Goal: Task Accomplishment & Management: Complete application form

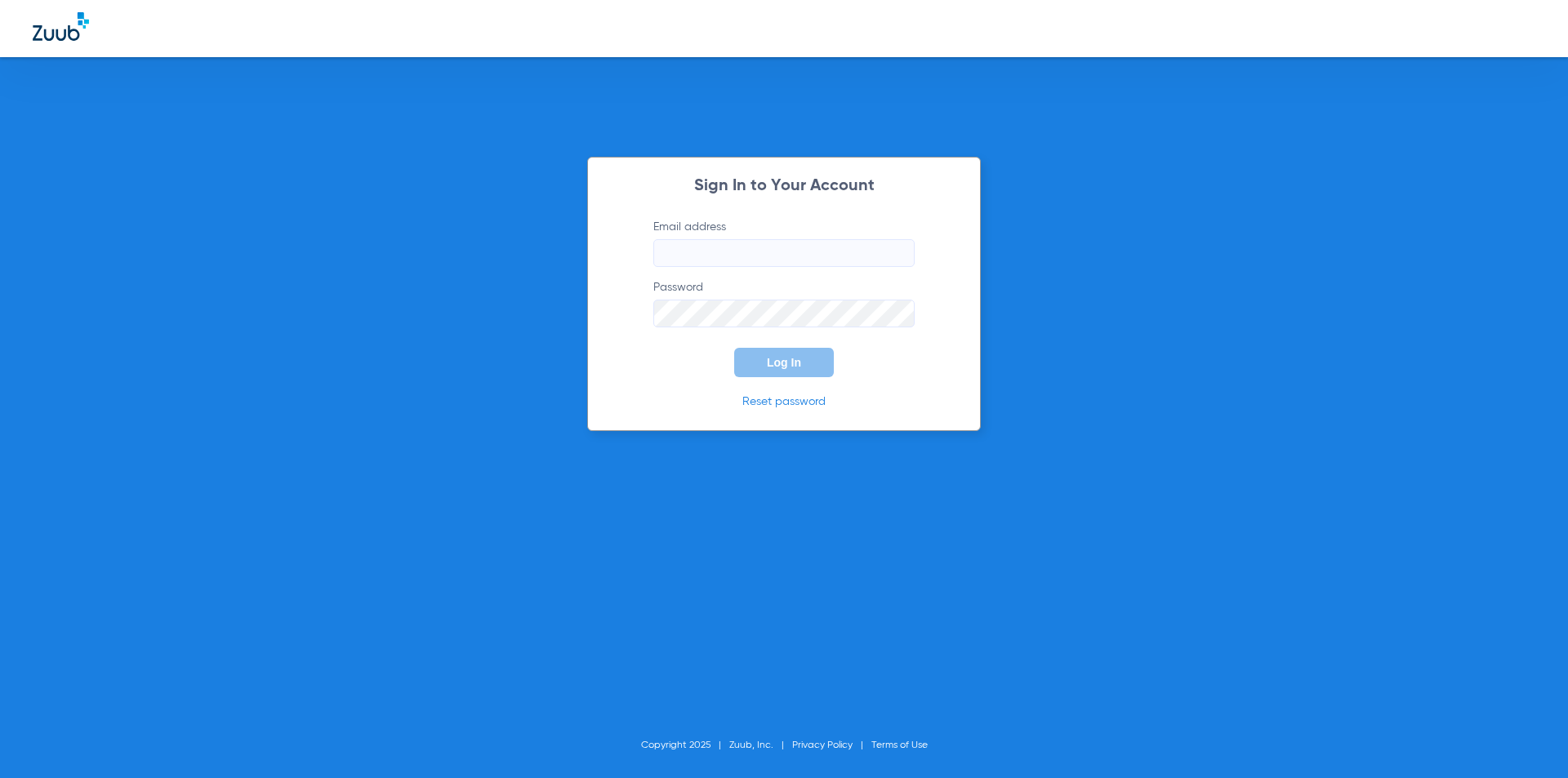
type input "[EMAIL_ADDRESS][DOMAIN_NAME]"
click at [792, 367] on span "Log In" at bounding box center [784, 362] width 35 height 13
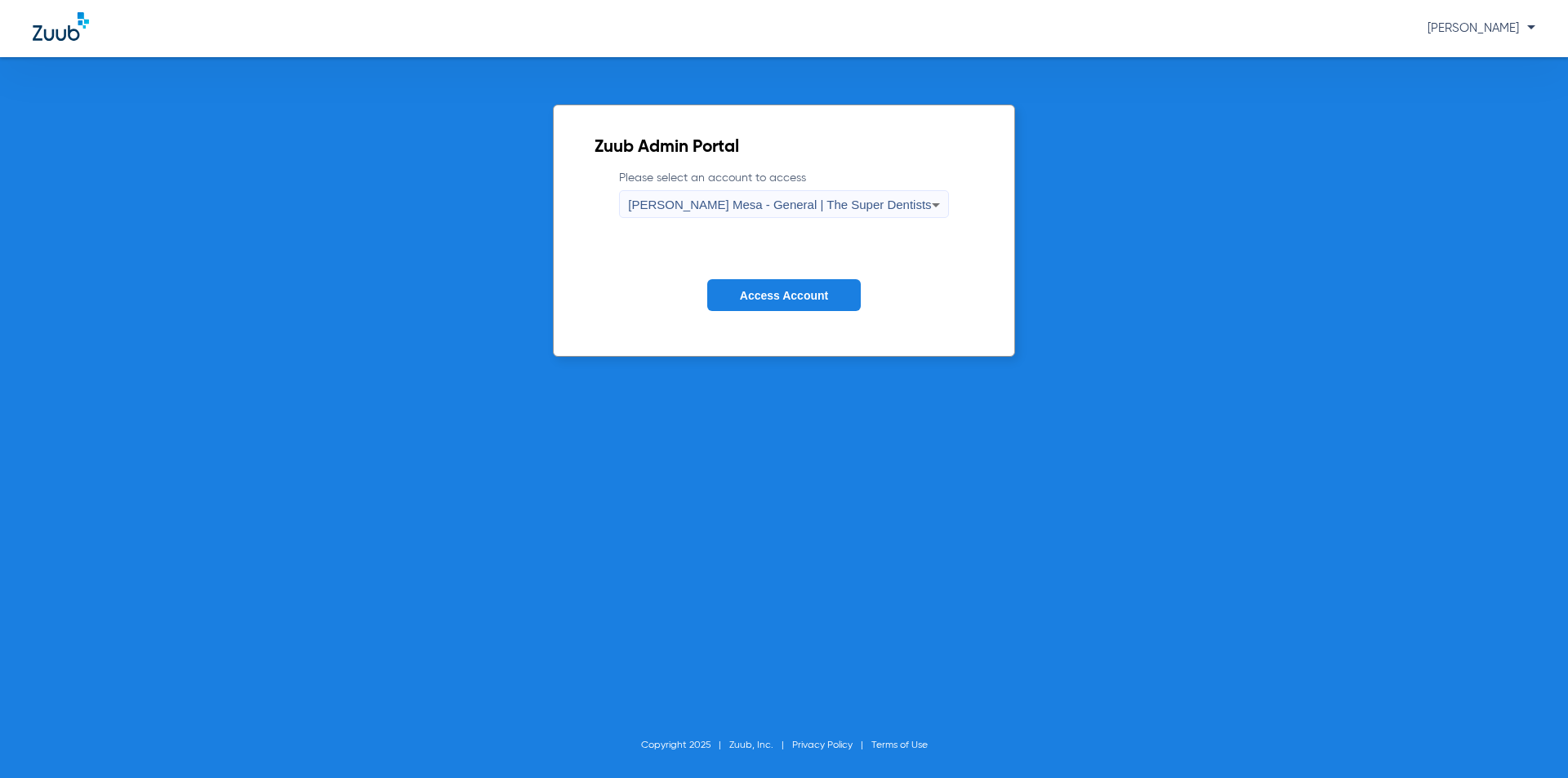
click at [926, 198] on icon at bounding box center [936, 205] width 20 height 19
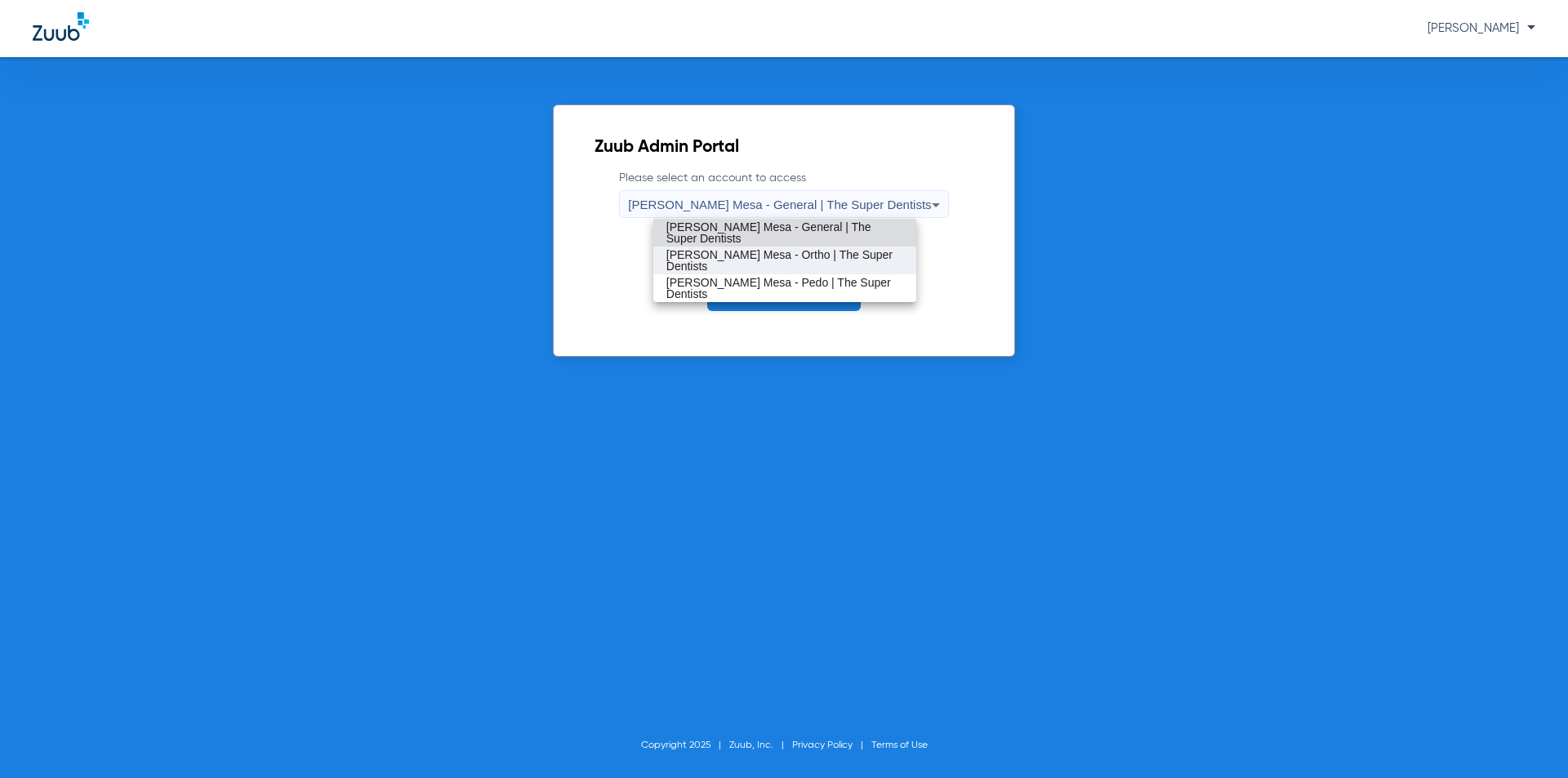
click at [828, 264] on span "[PERSON_NAME] Mesa - Ortho | The Super Dentists" at bounding box center [784, 261] width 237 height 23
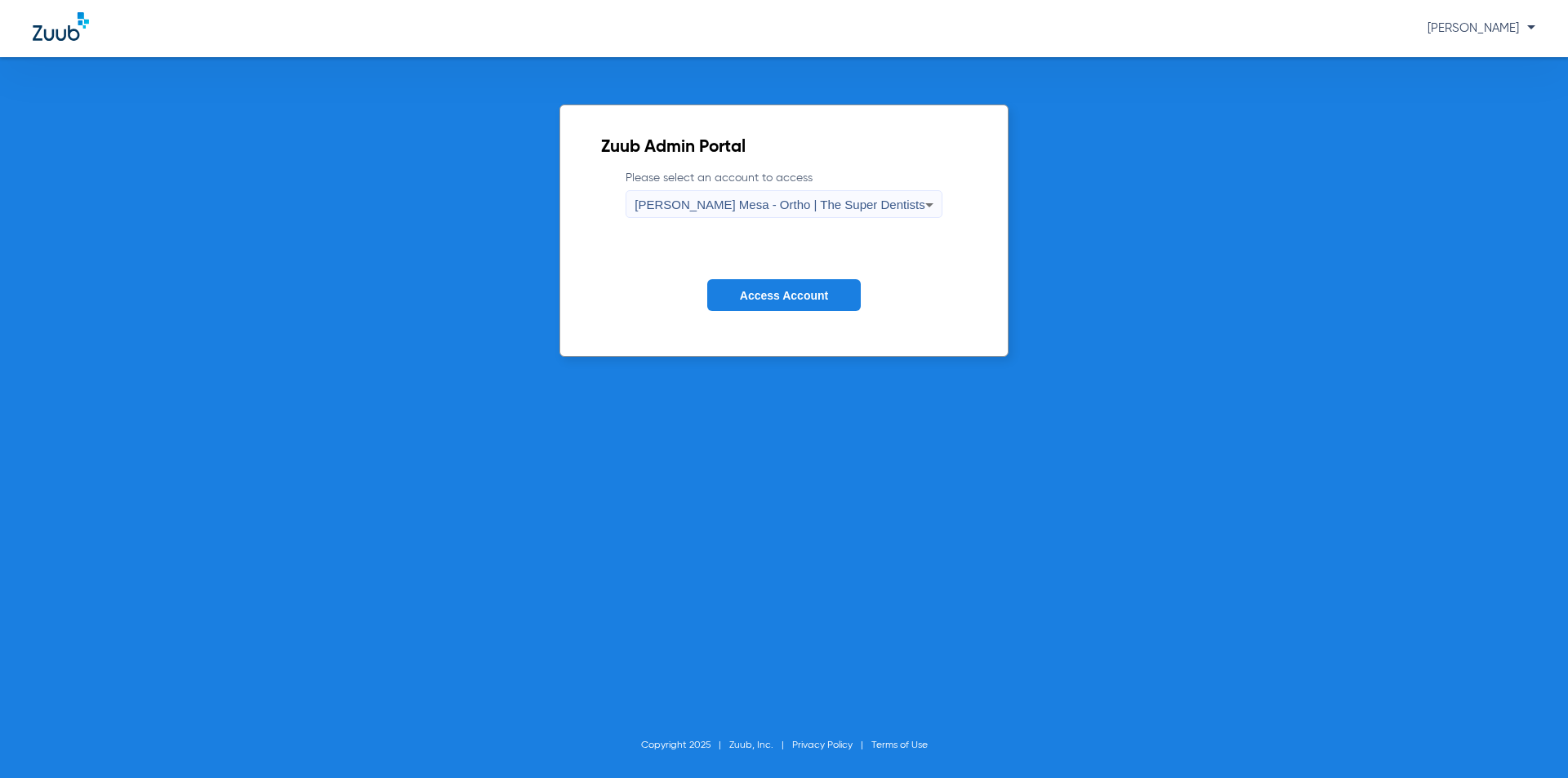
click at [792, 295] on span "Access Account" at bounding box center [784, 295] width 88 height 13
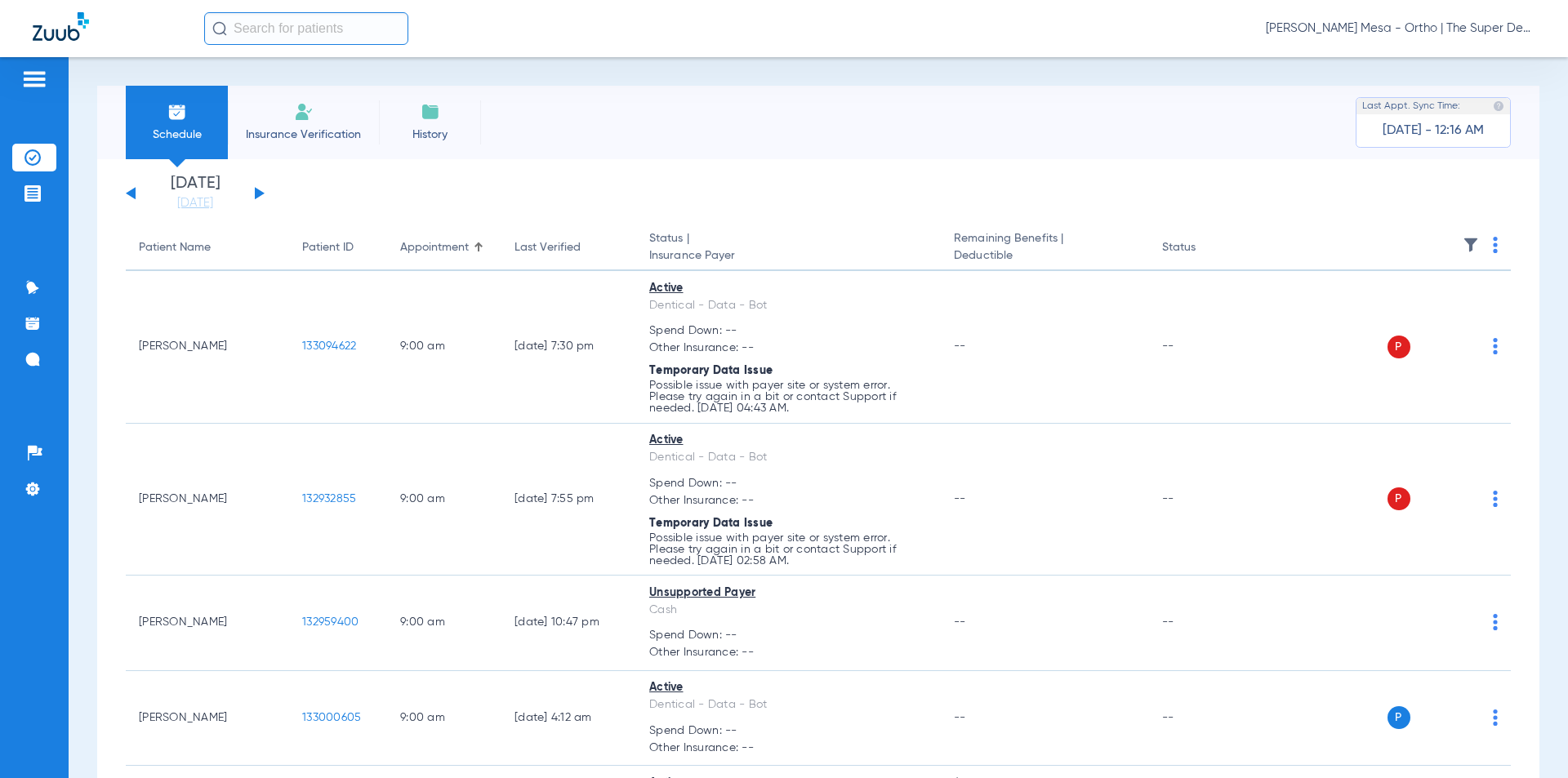
click at [295, 128] on span "Insurance Verification" at bounding box center [303, 135] width 127 height 16
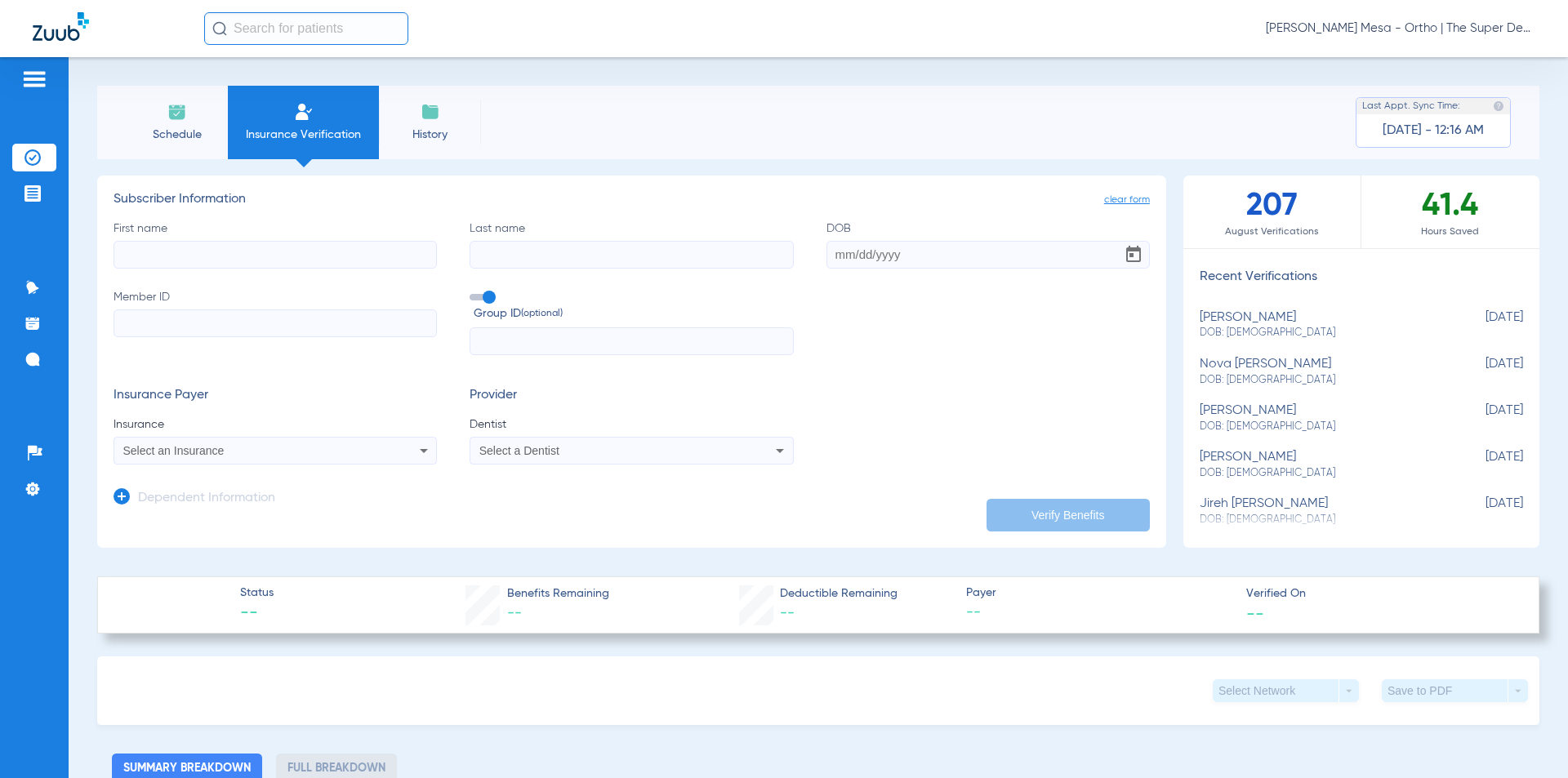
paste input "FATIMA"
type input "FATIMA"
click at [1038, 191] on app-manual-verification-form "clear form Subscriber Information First name [PERSON_NAME] Last name DOB Member…" at bounding box center [632, 362] width 1069 height 372
paste input "[PERSON_NAME]"
type input "[PERSON_NAME]"
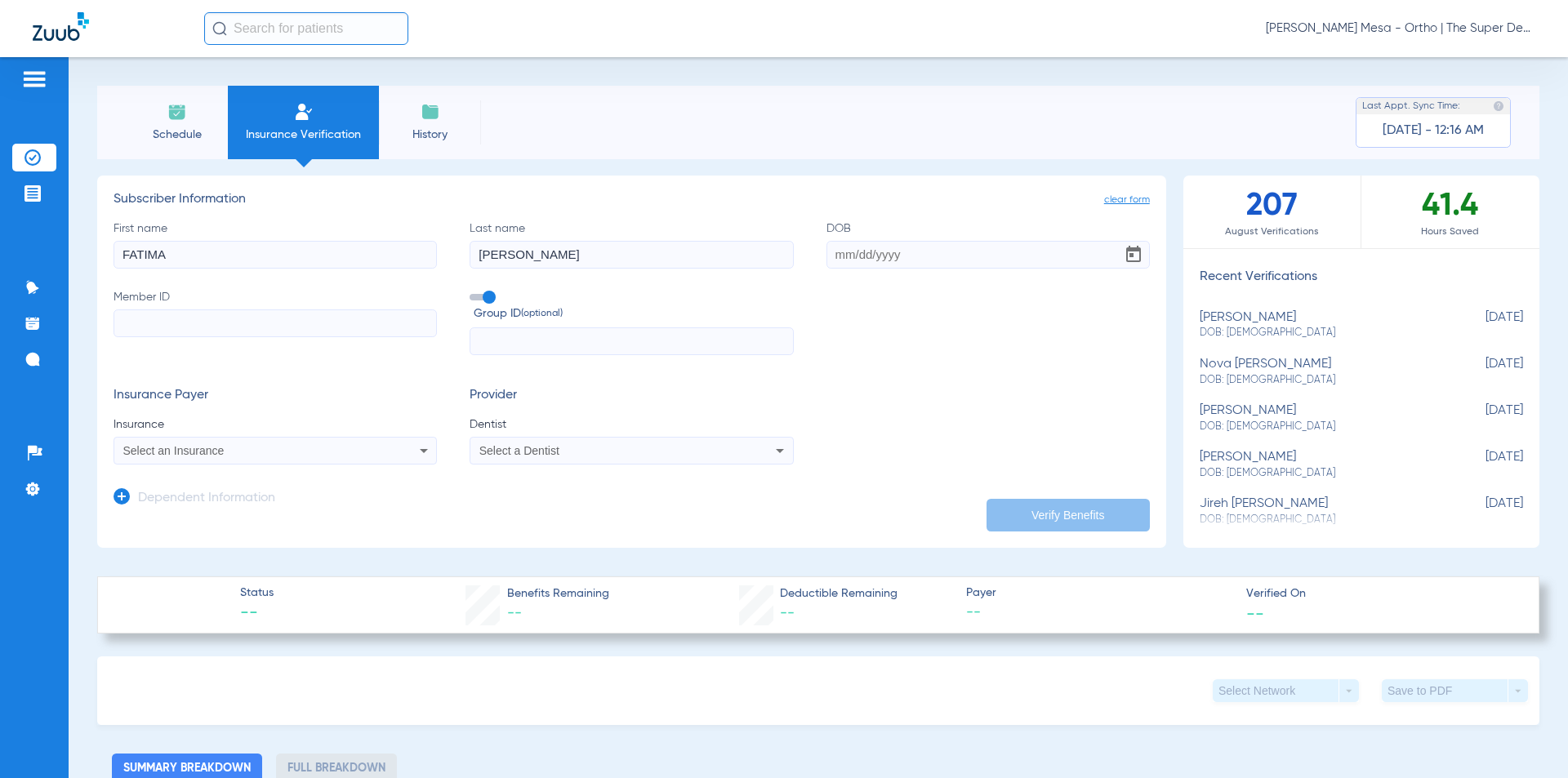
click at [292, 326] on input "Member ID" at bounding box center [275, 323] width 324 height 27
paste input "123392743001"
type input "123392743001"
click at [510, 336] on input "text" at bounding box center [631, 340] width 324 height 27
click at [927, 381] on form "First name [PERSON_NAME] Last name [PERSON_NAME] Member ID 123392743001 Group I…" at bounding box center [631, 343] width 1036 height 245
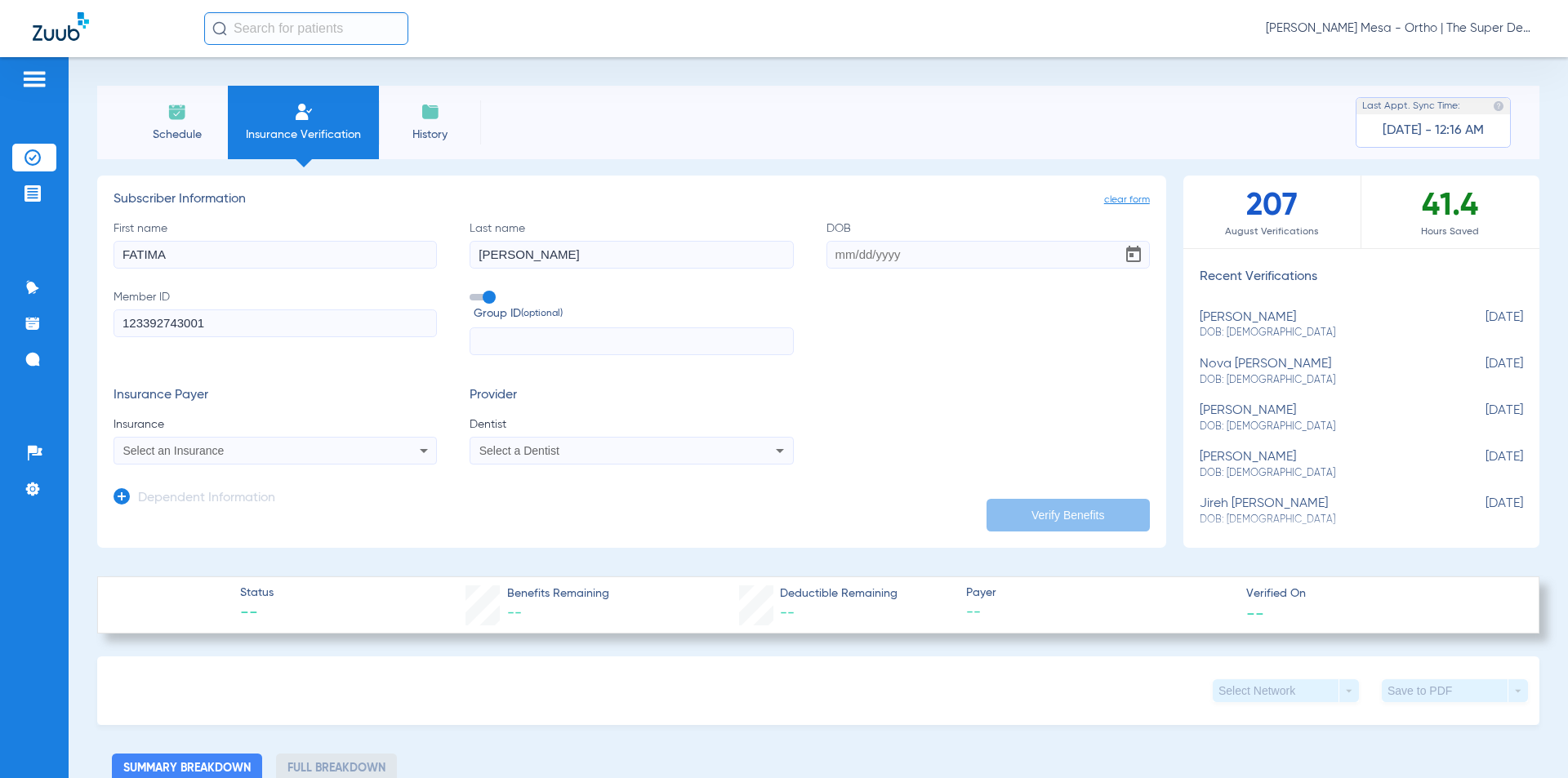
click at [552, 342] on input "text" at bounding box center [631, 340] width 324 height 27
type input "06928-01001"
click at [356, 455] on div "Select an Insurance" at bounding box center [245, 450] width 244 height 12
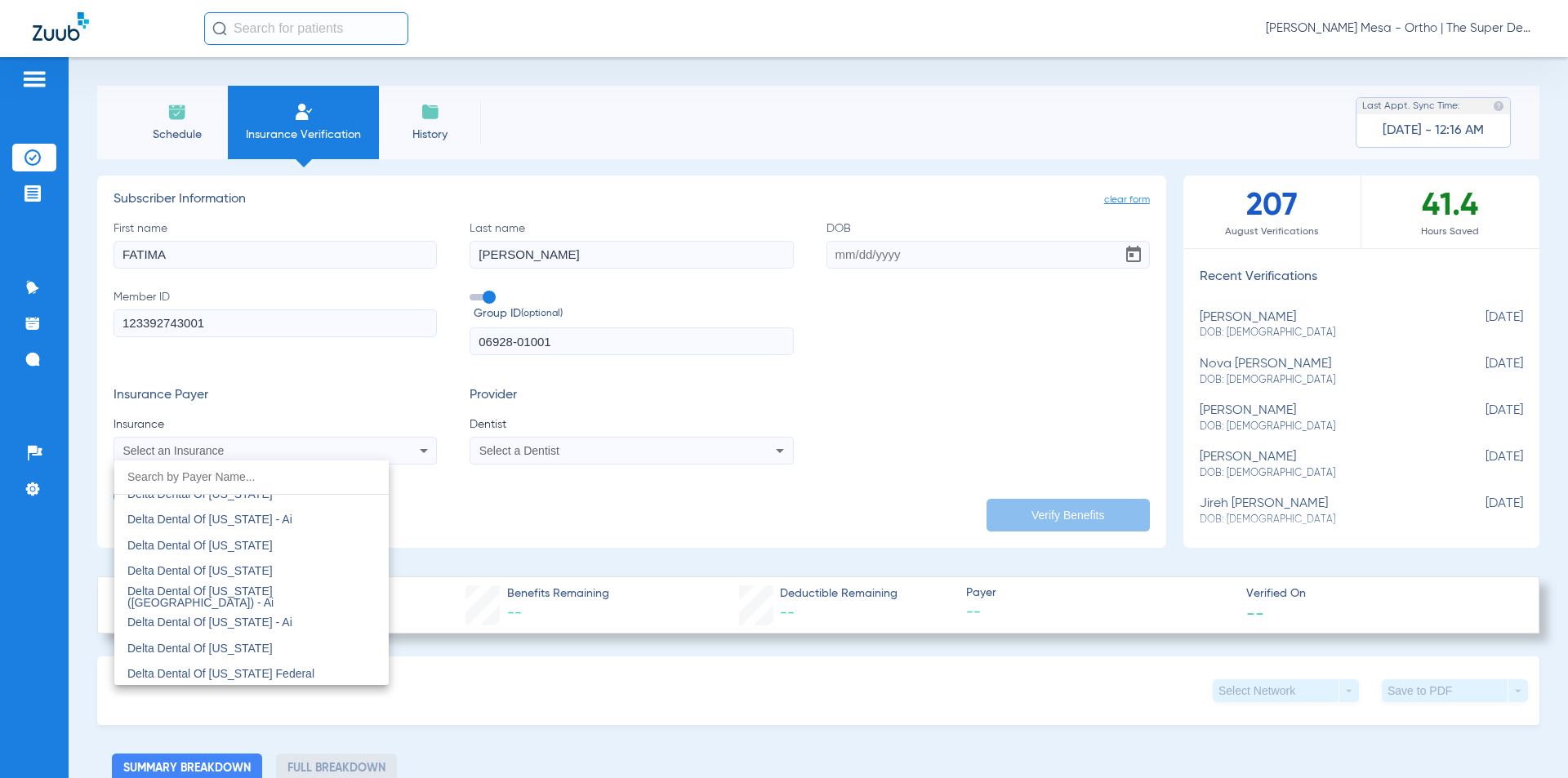
scroll to position [3101, 0]
click at [258, 614] on mat-option "Delta Dental Of [US_STATE]" at bounding box center [251, 619] width 274 height 26
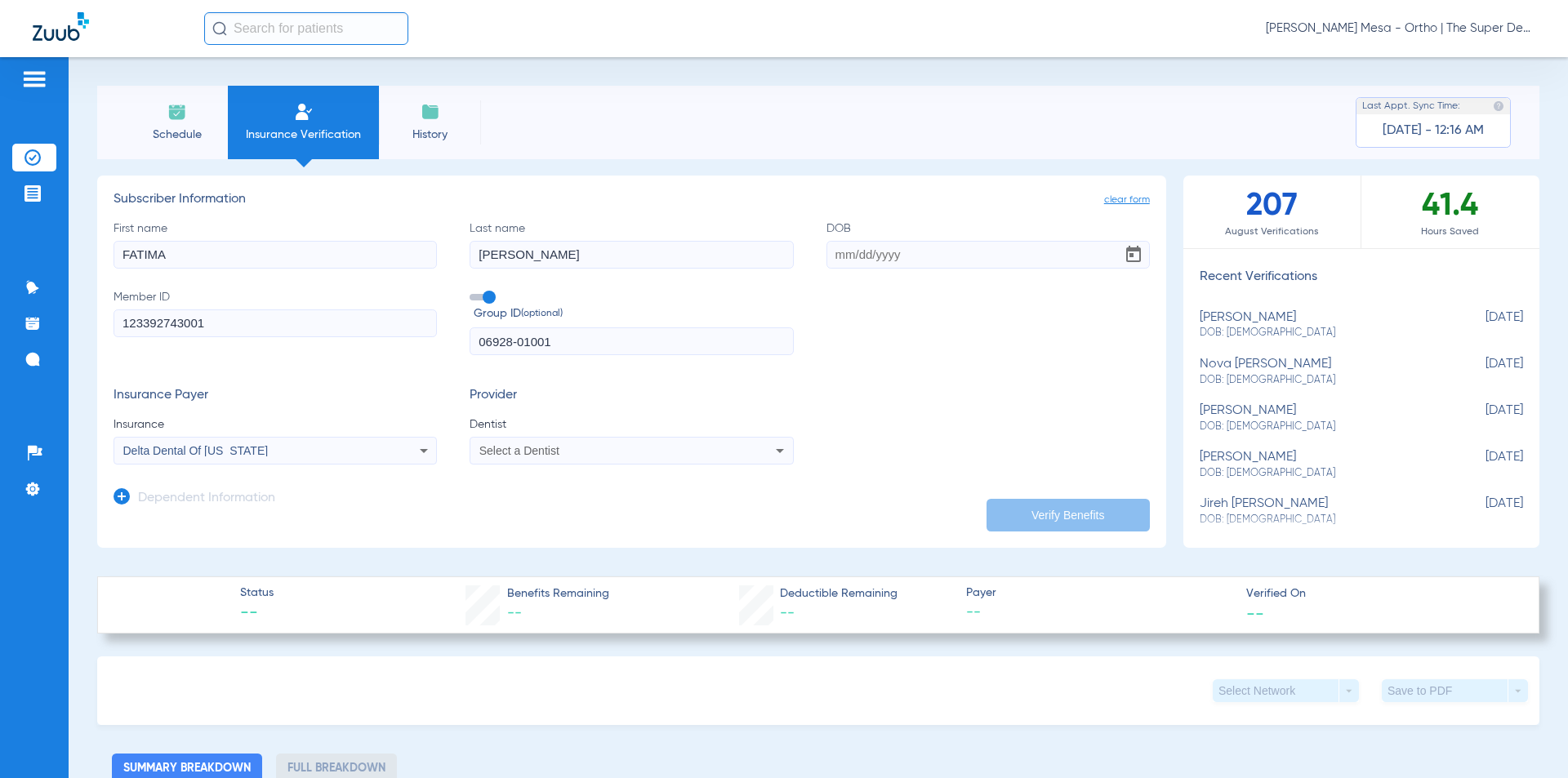
click at [675, 450] on div "Select a Dentist" at bounding box center [601, 450] width 244 height 12
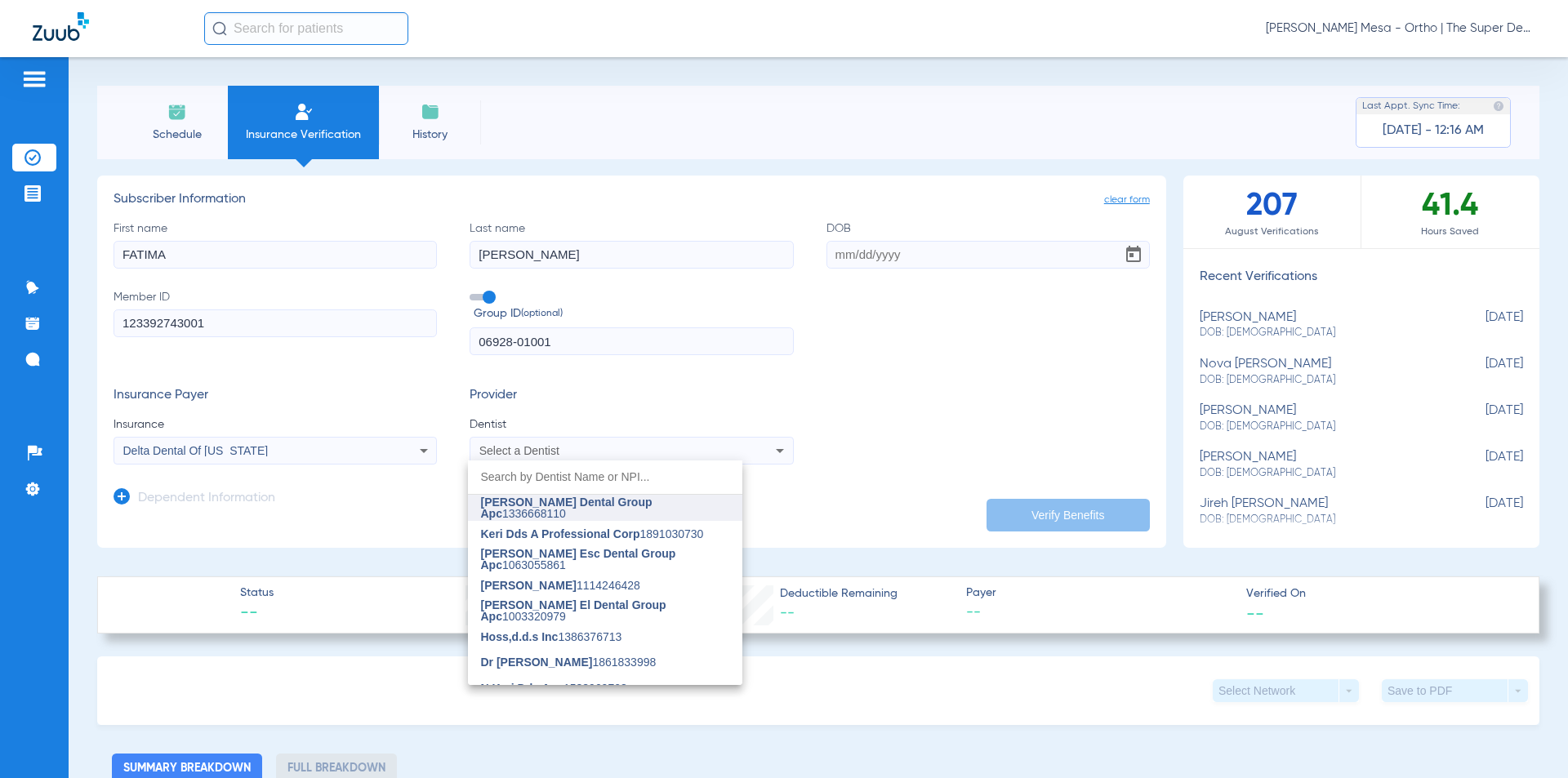
click at [647, 510] on span "[PERSON_NAME] Dental Group Apc 1336668110" at bounding box center [605, 508] width 248 height 23
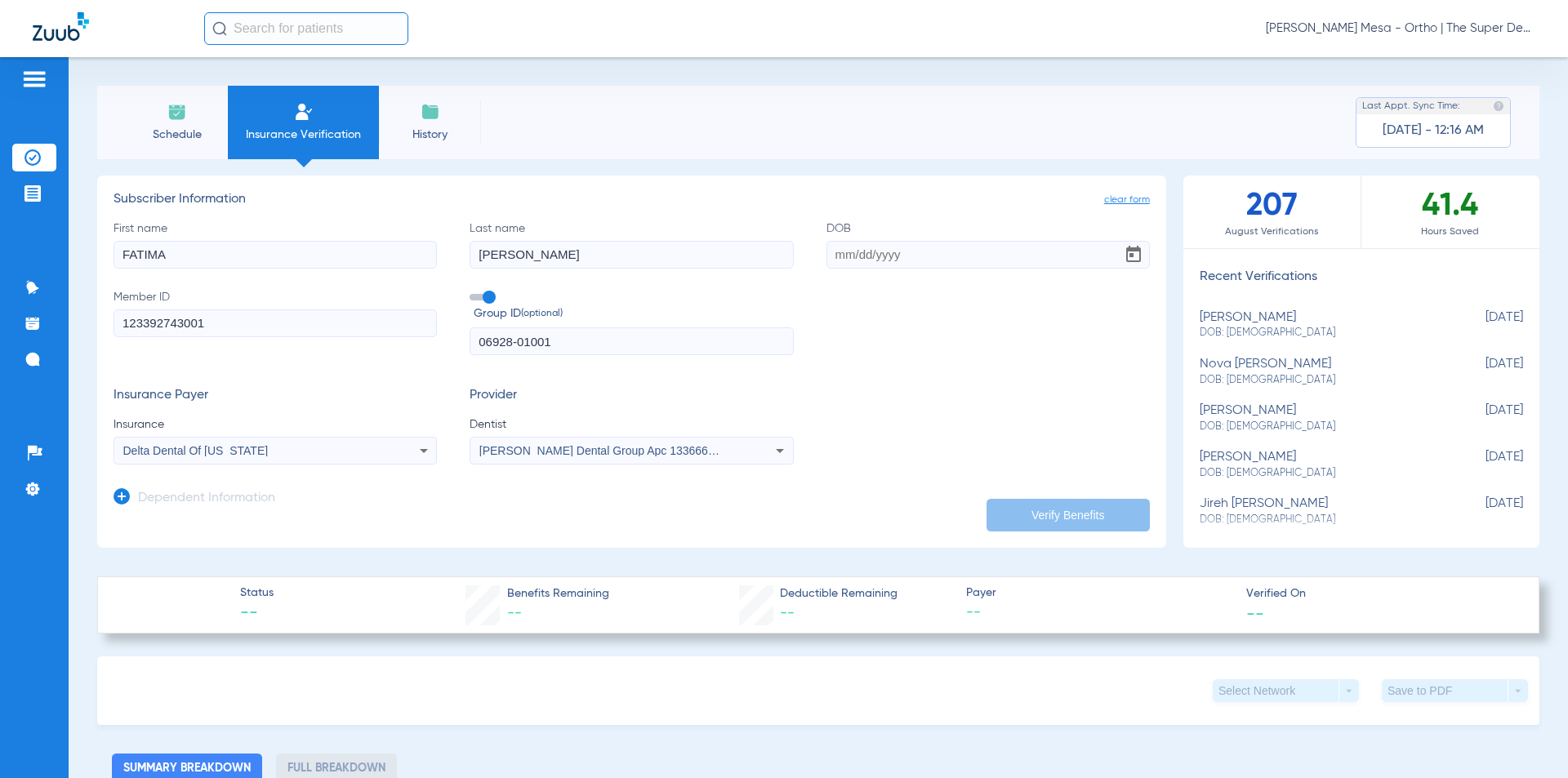
click at [829, 257] on input "DOB" at bounding box center [987, 254] width 324 height 27
click at [842, 254] on input "DOB Required" at bounding box center [987, 254] width 324 height 27
type input "[DATE]"
click at [1043, 520] on button "Verify Benefits" at bounding box center [1068, 515] width 163 height 33
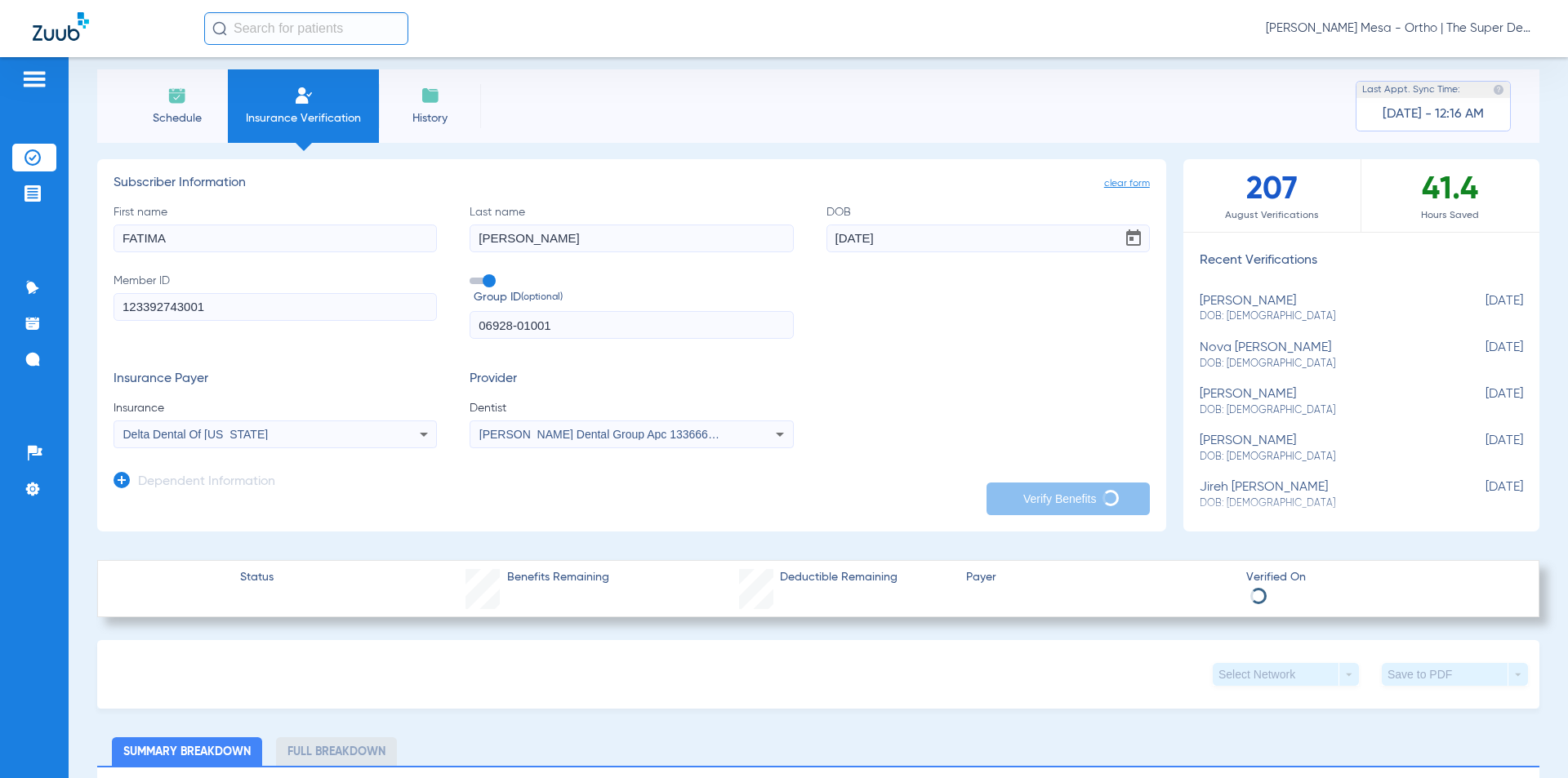
scroll to position [0, 0]
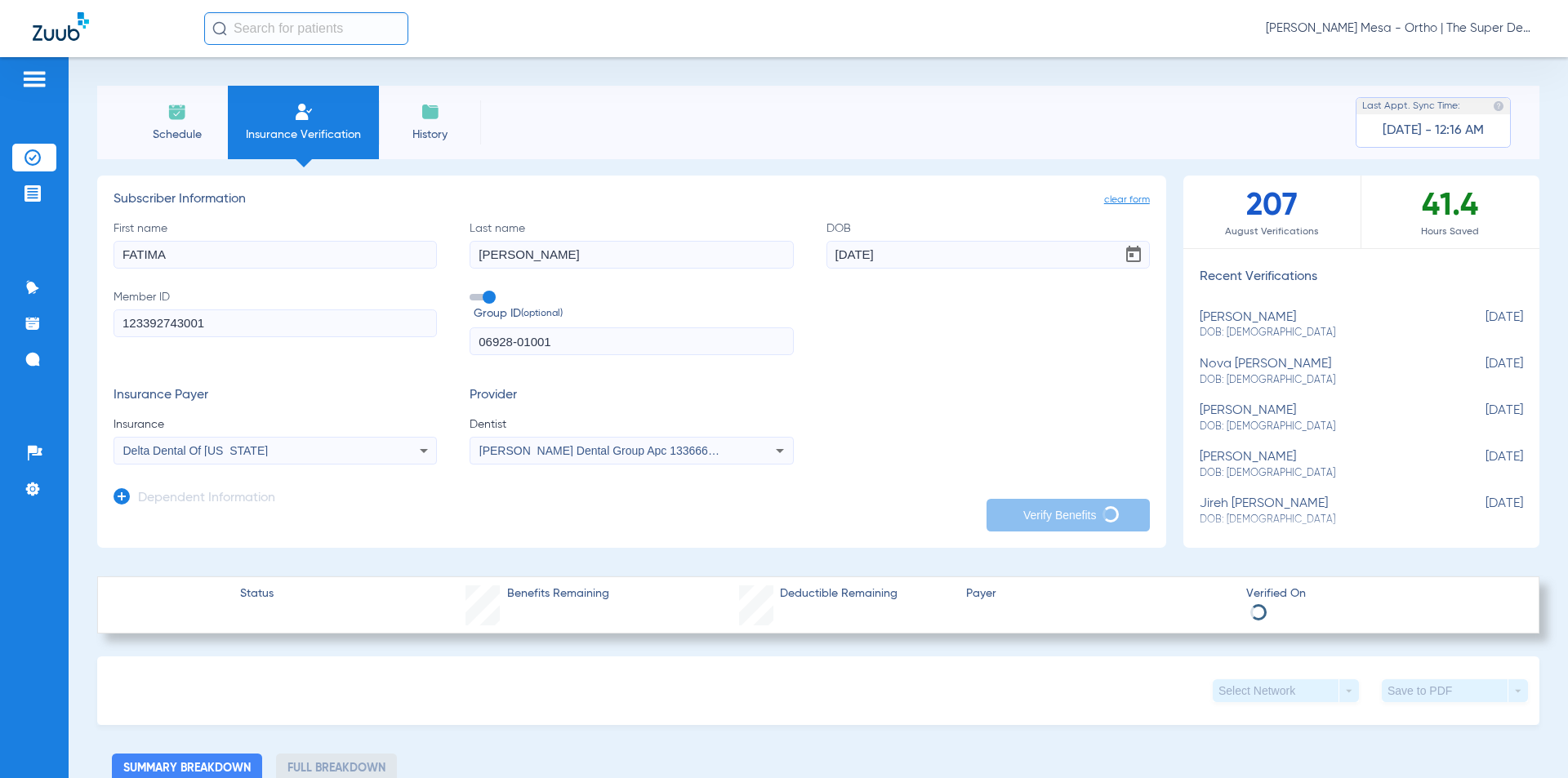
drag, startPoint x: 209, startPoint y: 260, endPoint x: 127, endPoint y: 257, distance: 82.1
click at [127, 257] on input "FATIMA" at bounding box center [275, 254] width 324 height 27
type input "Fatima"
drag, startPoint x: 534, startPoint y: 260, endPoint x: 486, endPoint y: 258, distance: 48.0
click at [486, 258] on input "[PERSON_NAME]" at bounding box center [631, 254] width 324 height 27
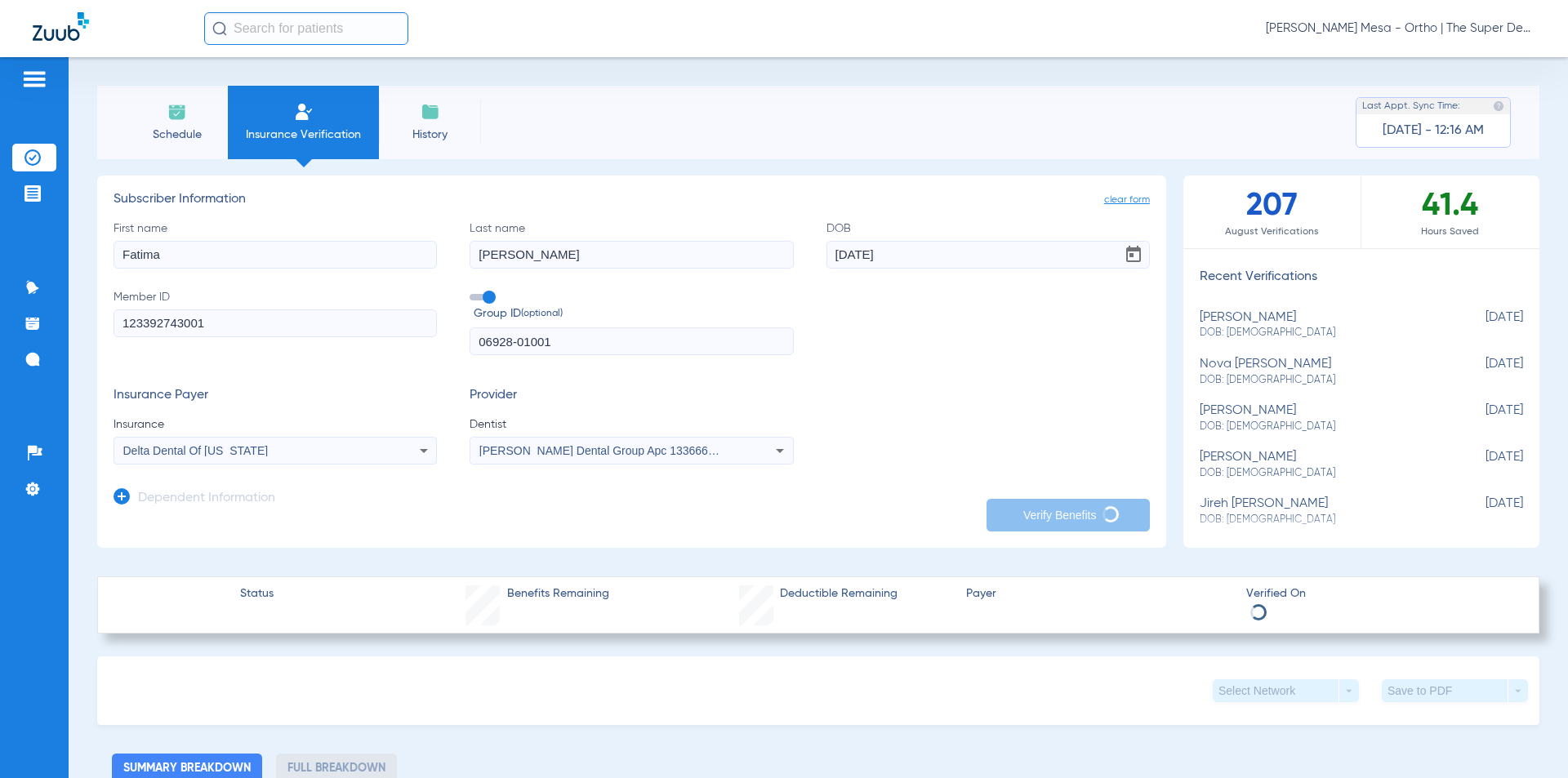
type input "[PERSON_NAME]"
click at [1043, 478] on app-dependent-form "Dependent Information" at bounding box center [631, 492] width 1036 height 55
click at [419, 135] on span "History" at bounding box center [430, 135] width 78 height 16
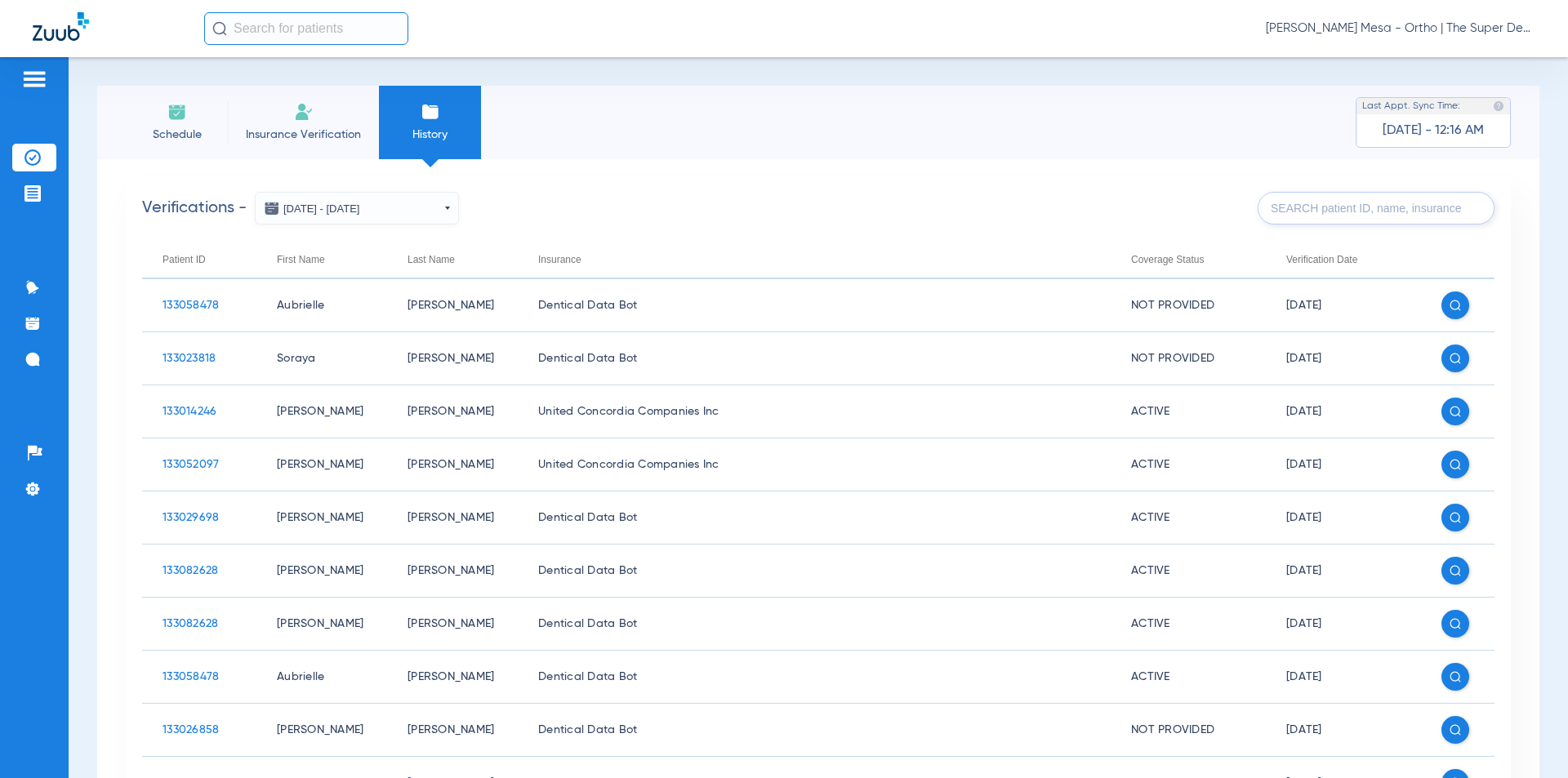
click at [264, 29] on input "text" at bounding box center [306, 28] width 204 height 33
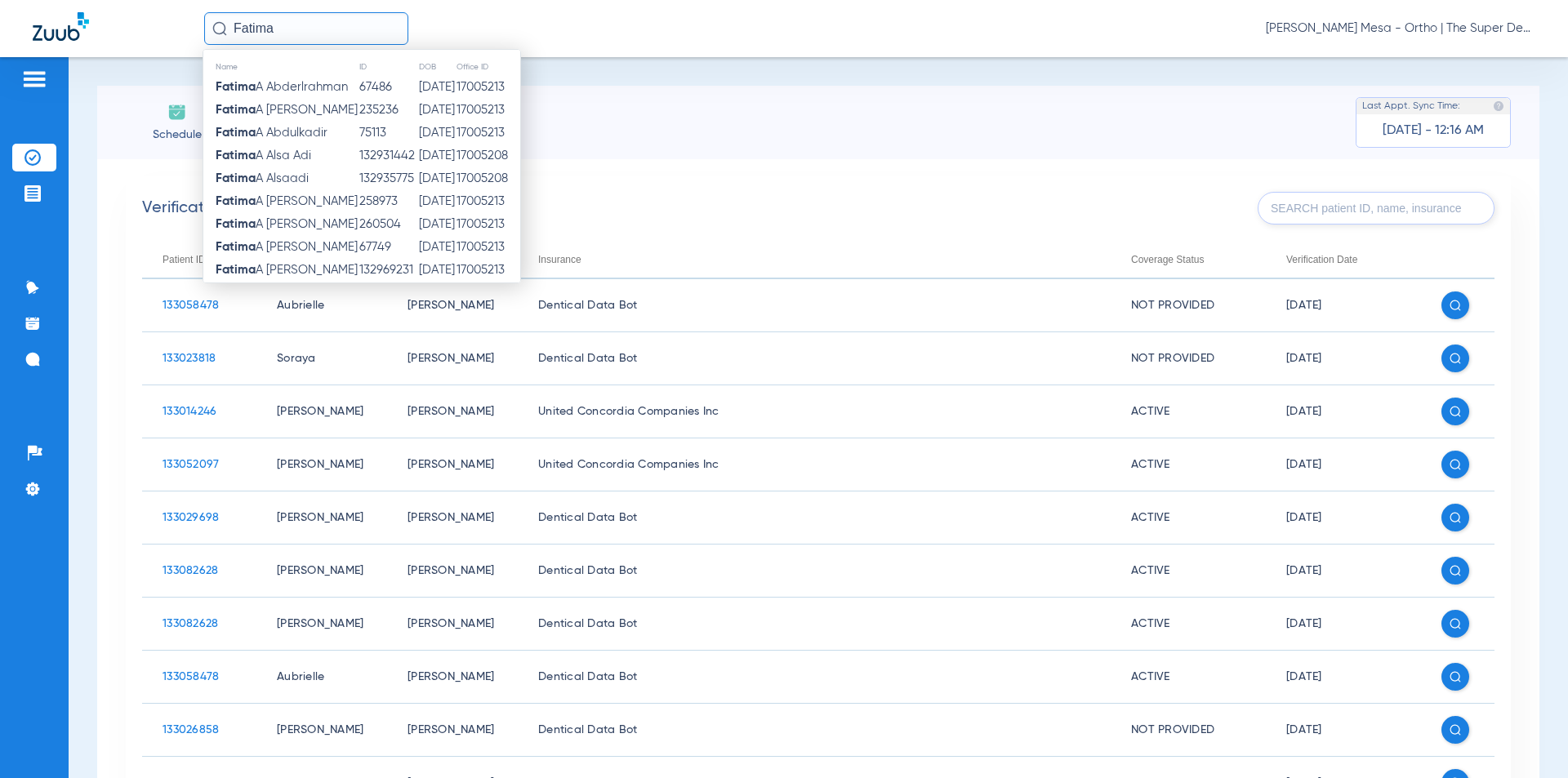
click at [308, 27] on input "Fatima" at bounding box center [306, 28] width 204 height 33
click at [314, 22] on input "Fatima" at bounding box center [306, 28] width 204 height 33
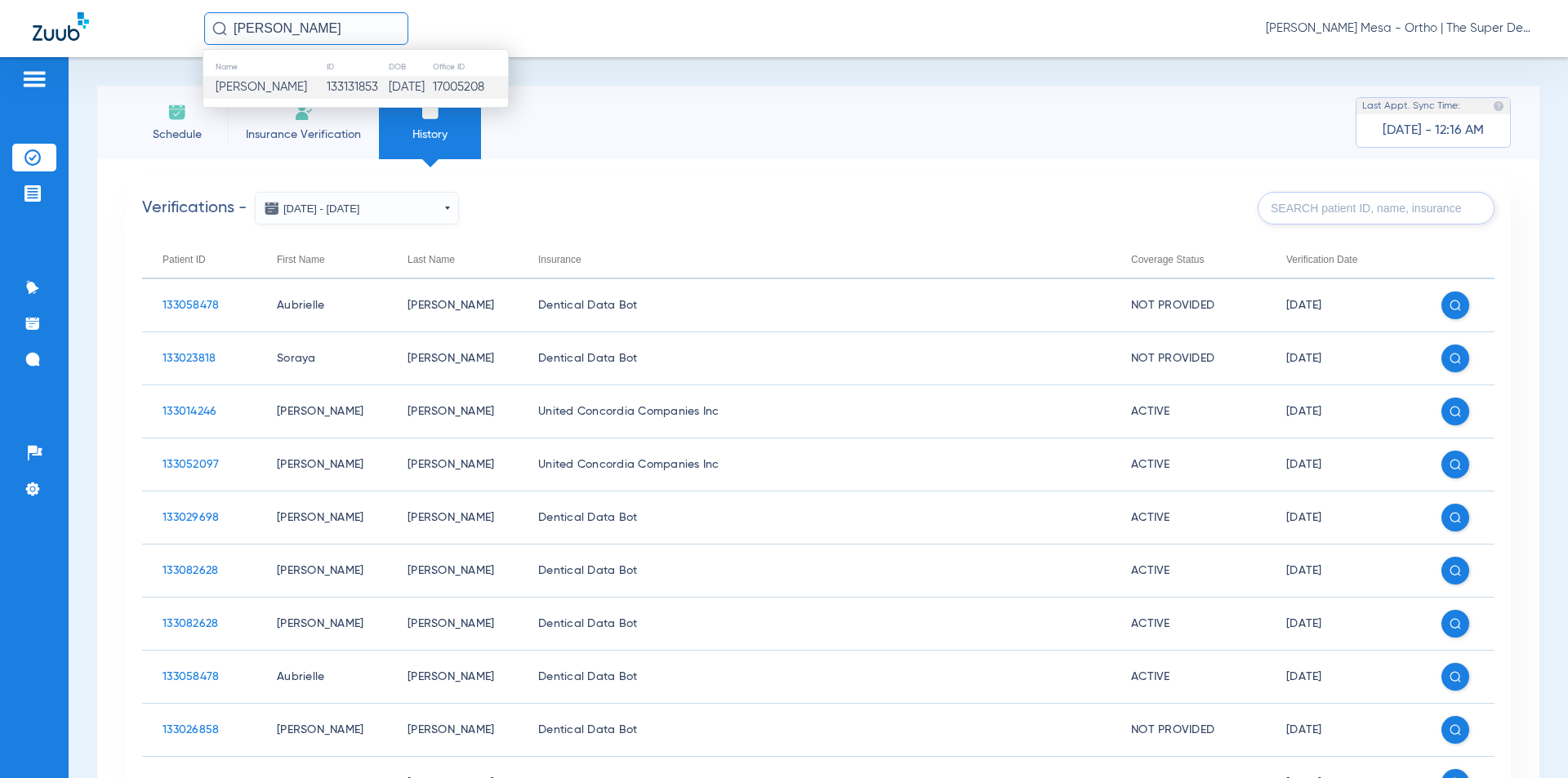
type input "[PERSON_NAME]"
click at [350, 88] on td "133131853" at bounding box center [357, 88] width 62 height 23
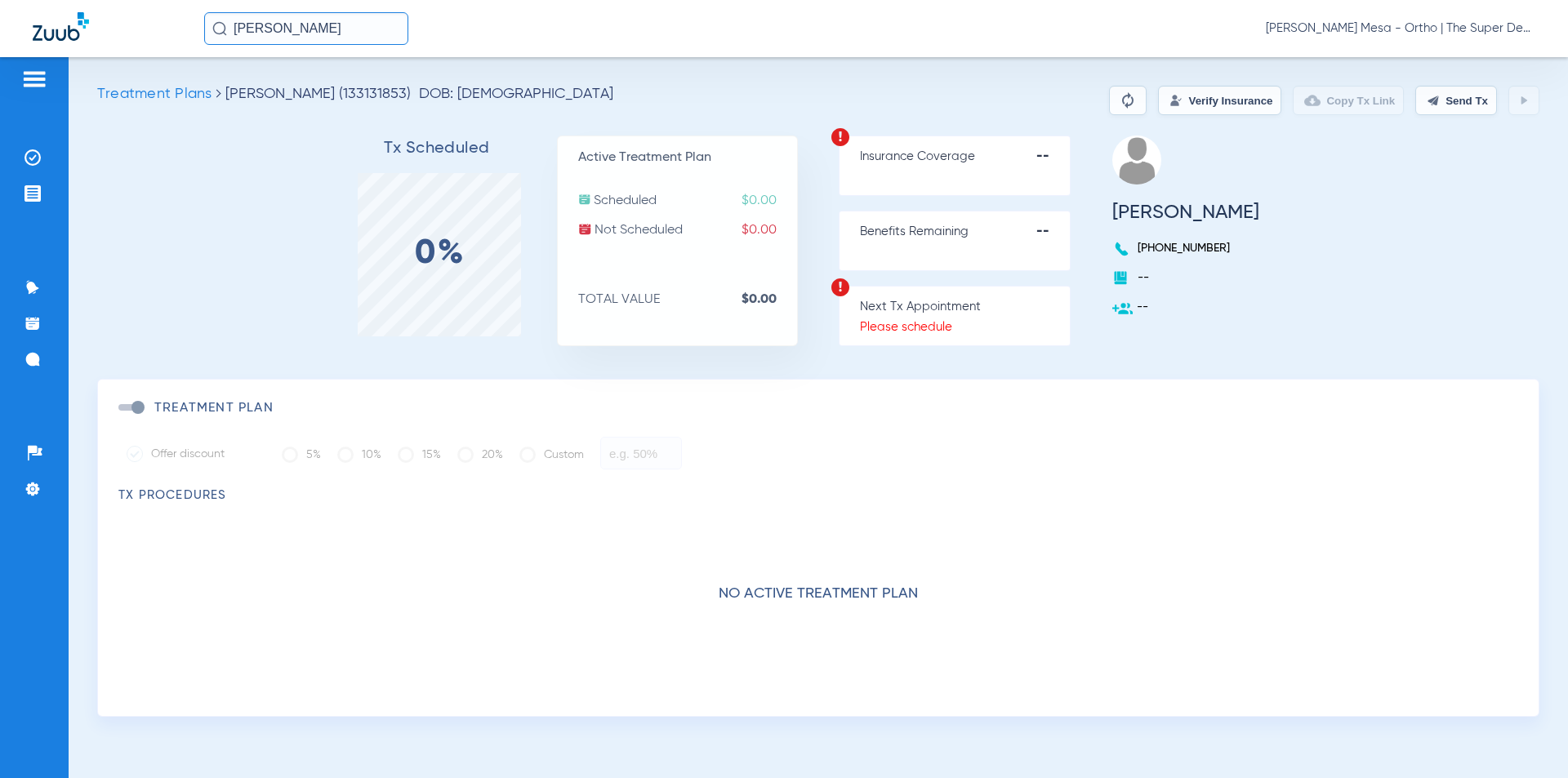
click at [1510, 27] on span "[PERSON_NAME] Mesa - Ortho | The Super Dentists" at bounding box center [1400, 28] width 269 height 16
click at [1448, 79] on button "Log out" at bounding box center [1473, 90] width 118 height 33
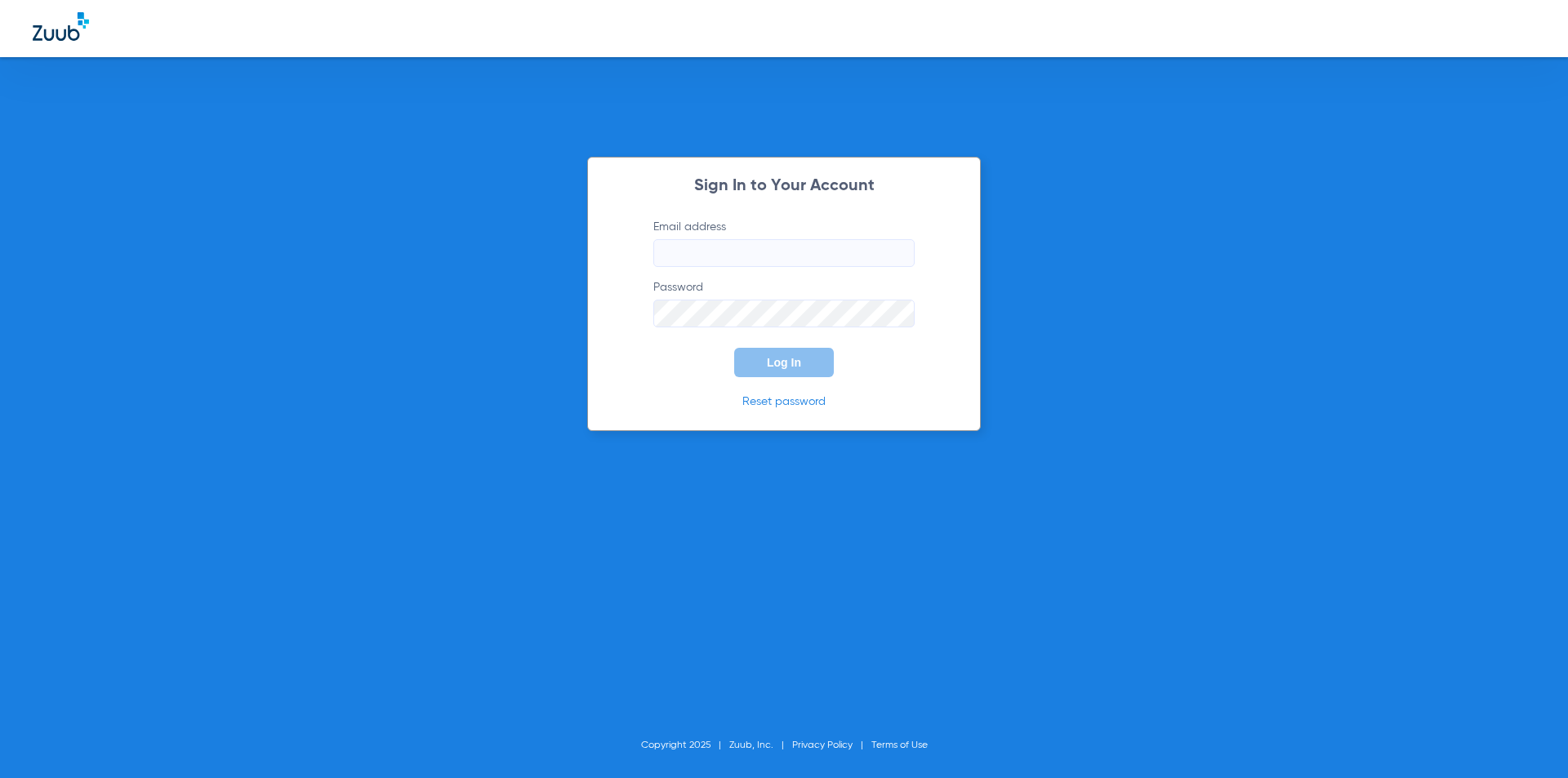
type input "[EMAIL_ADDRESS][DOMAIN_NAME]"
